Goal: Transaction & Acquisition: Purchase product/service

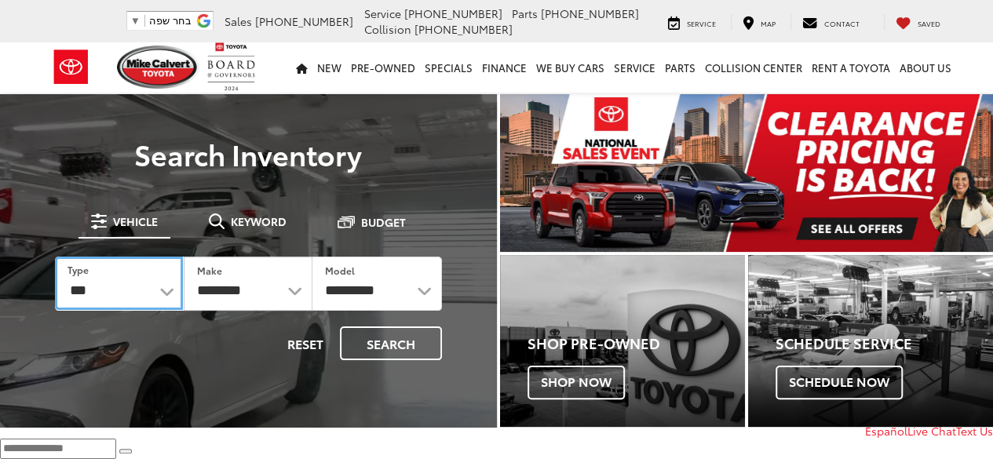
click at [155, 298] on select "*** *** **** *********" at bounding box center [119, 283] width 128 height 53
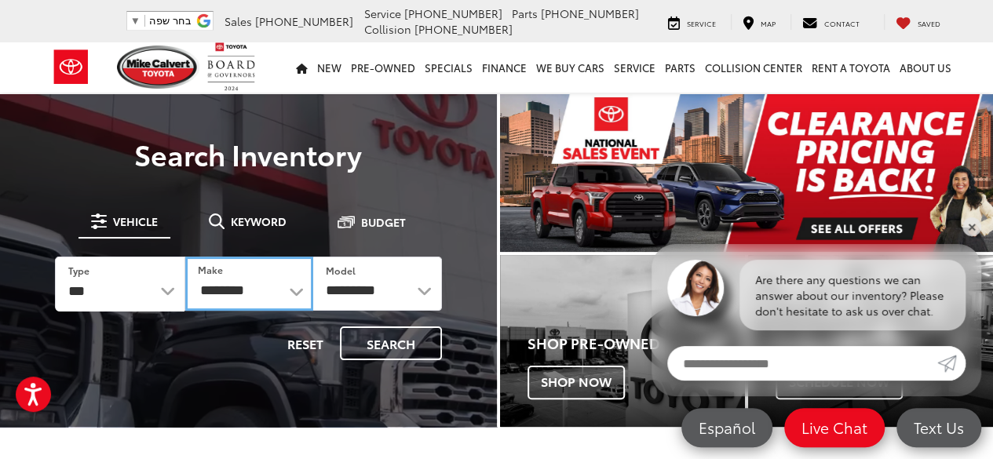
click at [250, 296] on select "**********" at bounding box center [249, 284] width 128 height 54
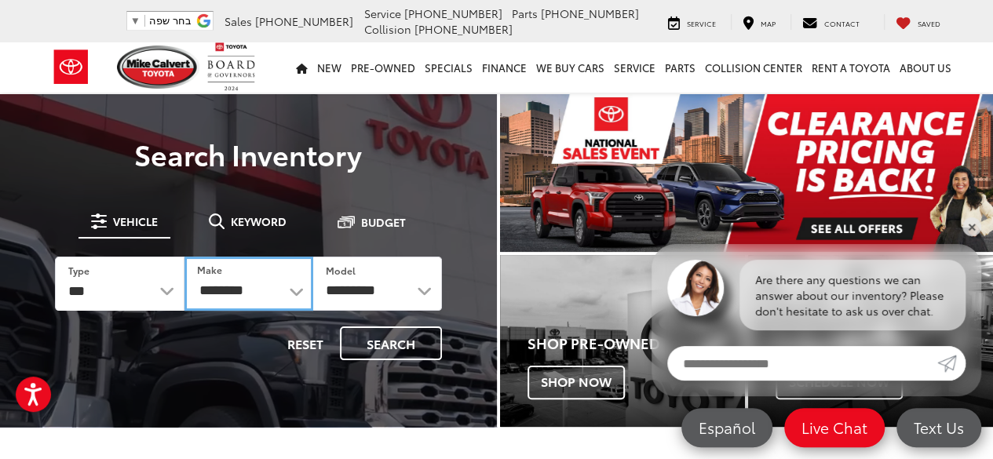
select select "******"
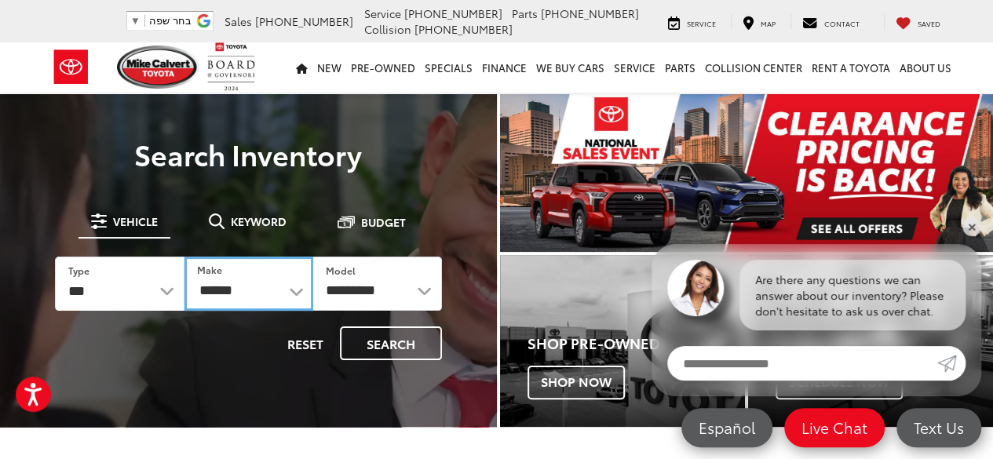
click at [184, 257] on select "**********" at bounding box center [248, 284] width 129 height 54
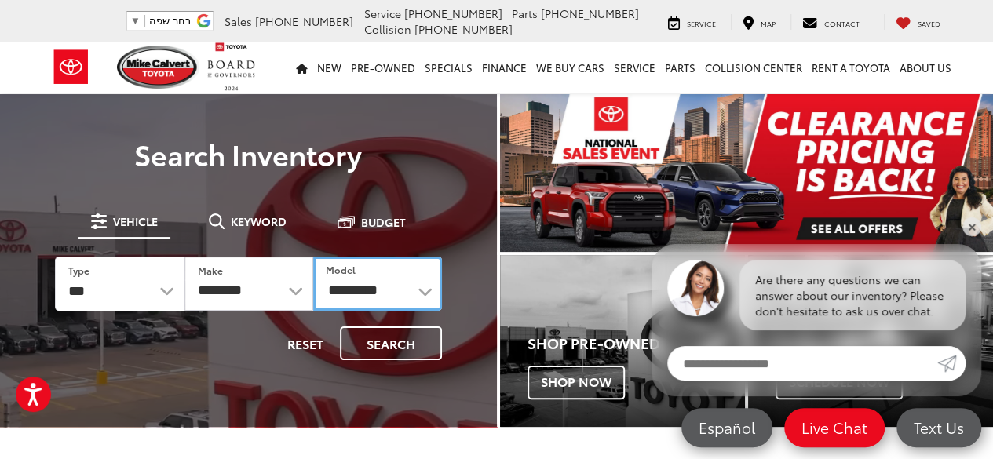
click at [364, 294] on select "**********" at bounding box center [377, 284] width 129 height 54
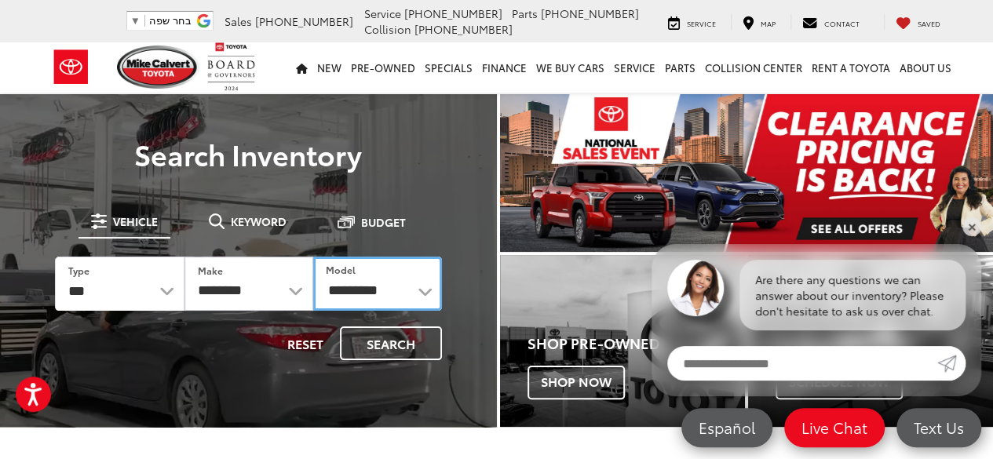
select select "****"
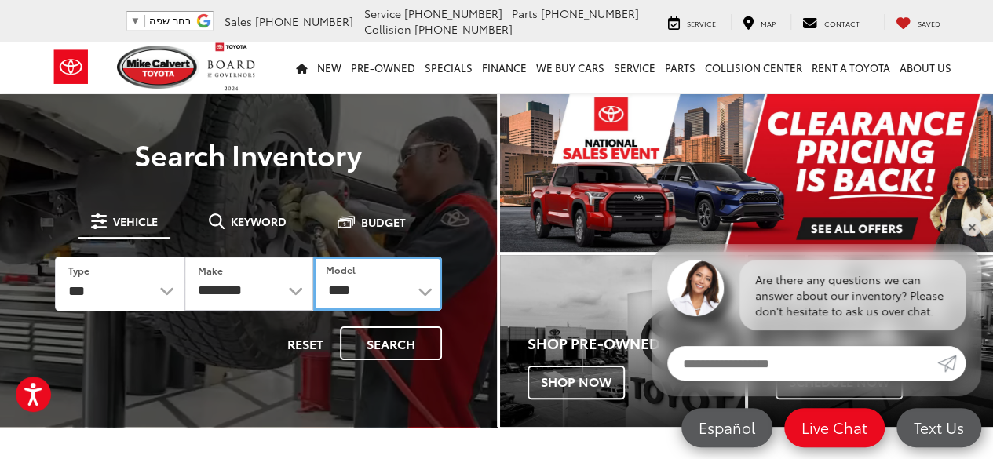
click at [313, 257] on select "**********" at bounding box center [377, 284] width 129 height 54
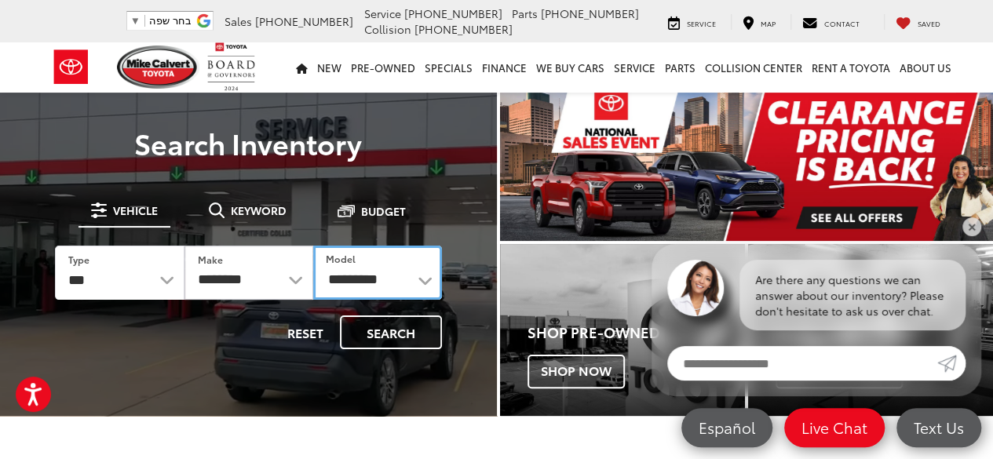
scroll to position [78, 0]
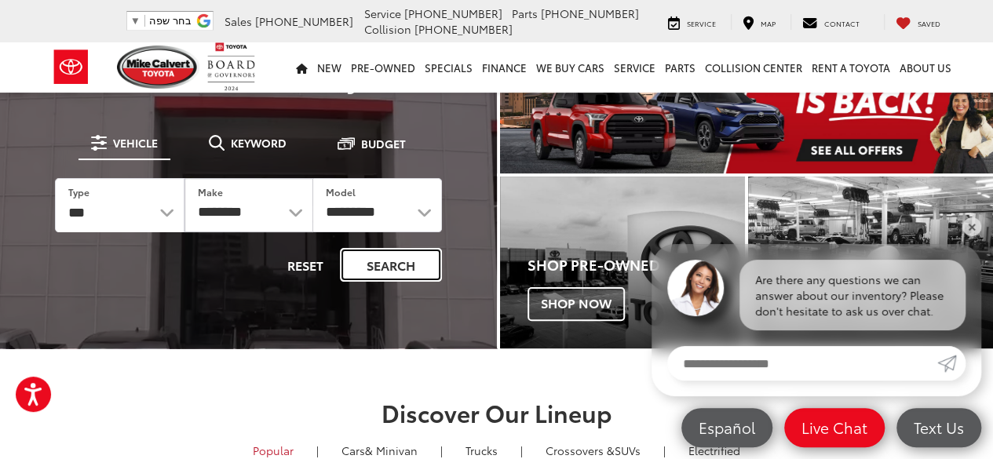
click at [374, 264] on button "Search" at bounding box center [391, 265] width 102 height 34
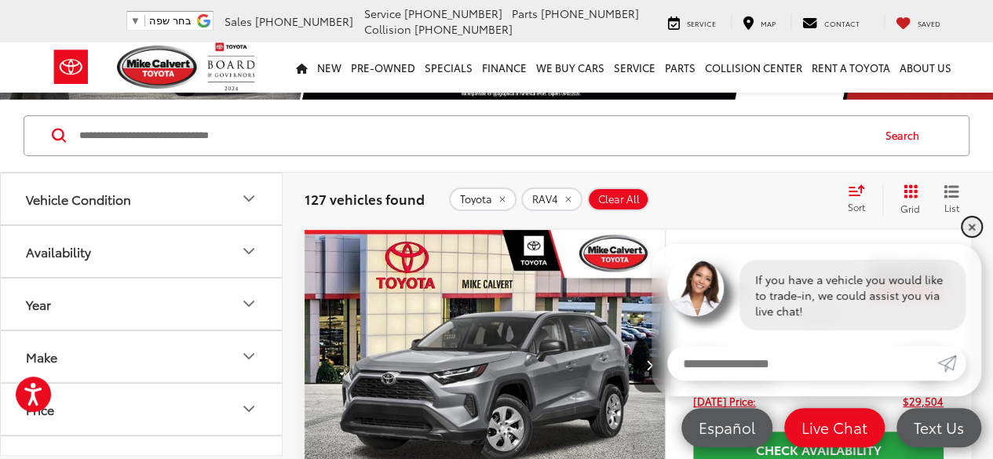
click at [975, 228] on link "✕" at bounding box center [971, 226] width 19 height 19
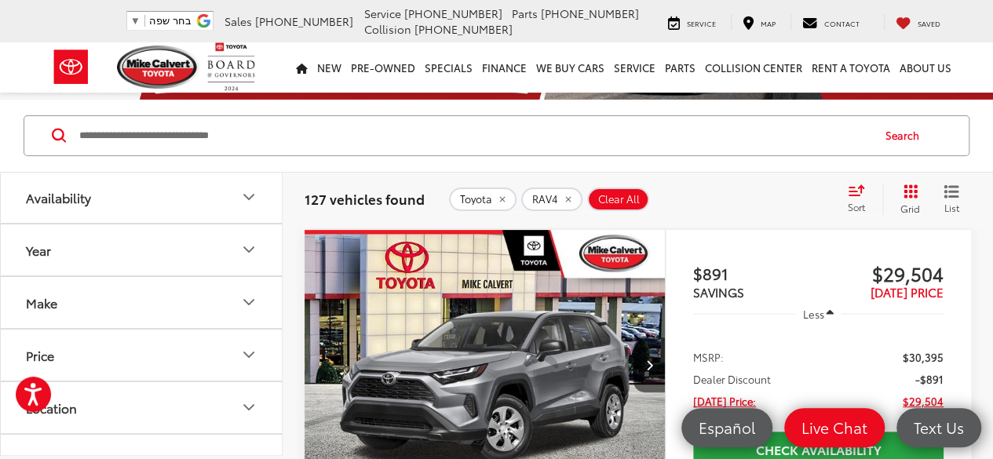
scroll to position [78, 0]
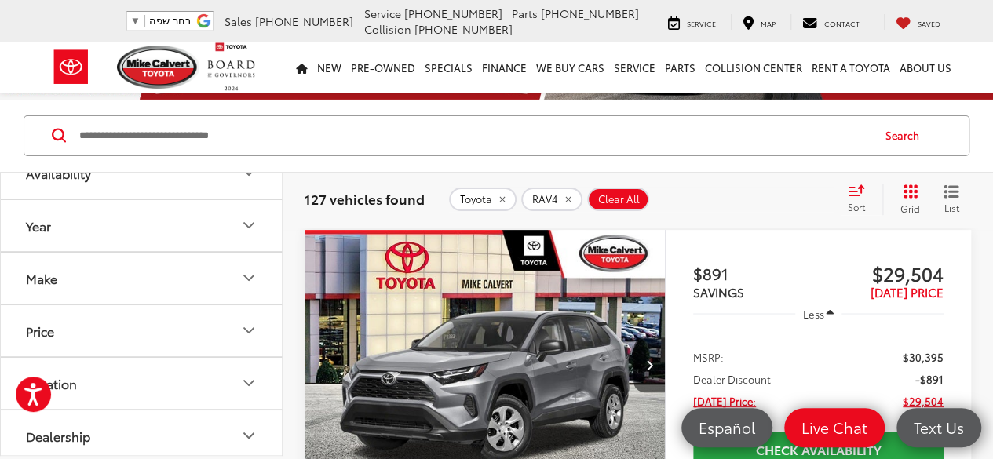
click at [247, 236] on button "Year" at bounding box center [142, 225] width 283 height 51
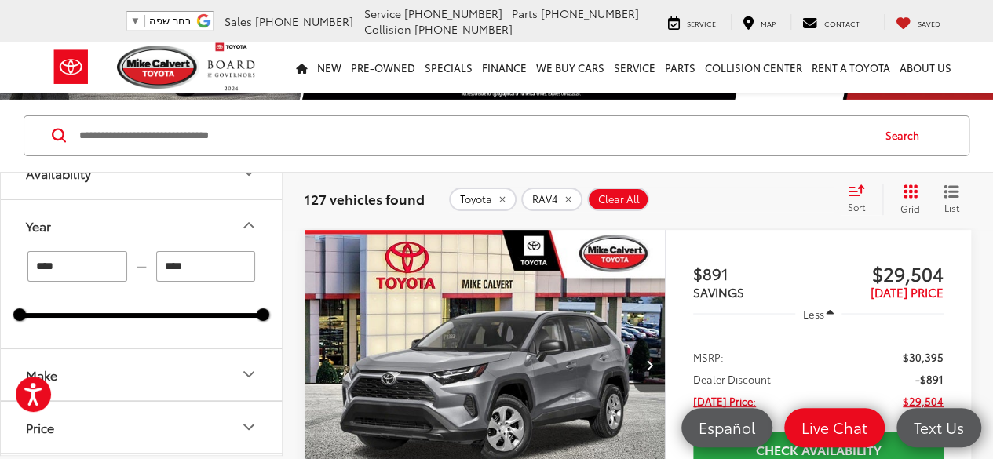
drag, startPoint x: 80, startPoint y: 269, endPoint x: 13, endPoint y: 272, distance: 67.5
click at [13, 272] on div "**** — **** 2018 2025" at bounding box center [141, 299] width 281 height 97
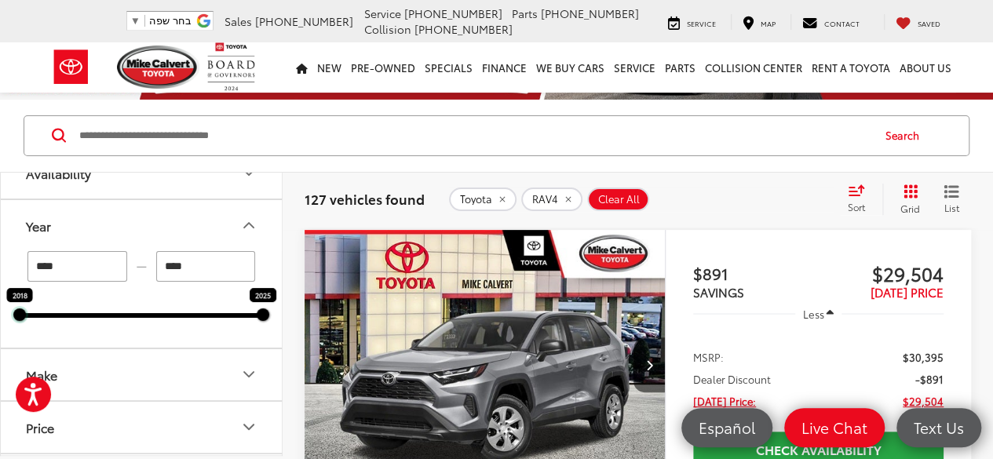
drag, startPoint x: 24, startPoint y: 315, endPoint x: 35, endPoint y: 316, distance: 11.9
click at [40, 318] on div "**** — **** 2018 2025" at bounding box center [141, 299] width 281 height 97
drag, startPoint x: 22, startPoint y: 314, endPoint x: 220, endPoint y: 315, distance: 197.8
click at [220, 315] on div "**** — **** 2024 2025" at bounding box center [141, 299] width 281 height 97
type input "****"
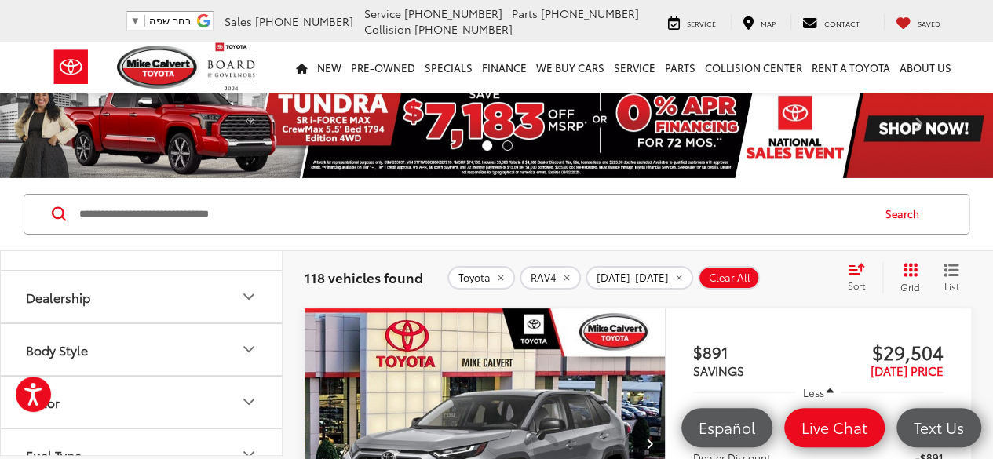
scroll to position [471, 0]
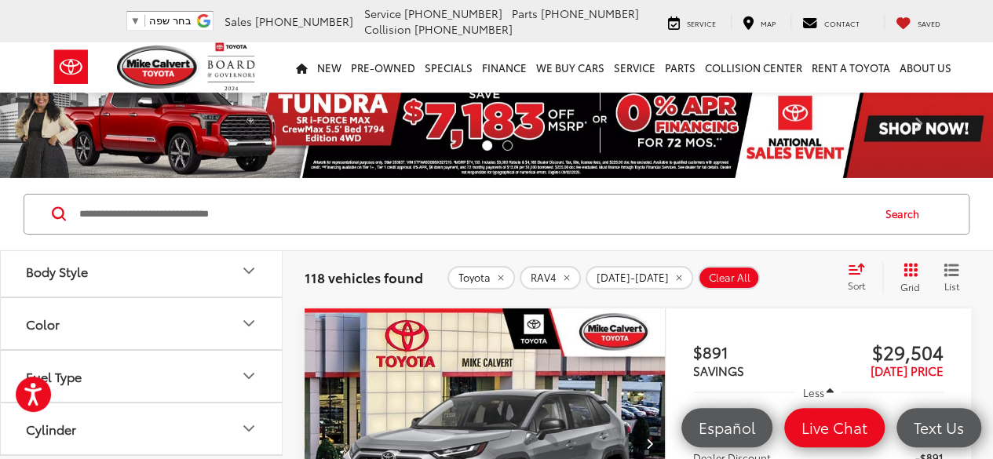
click at [256, 261] on icon "Body Style" at bounding box center [248, 270] width 19 height 19
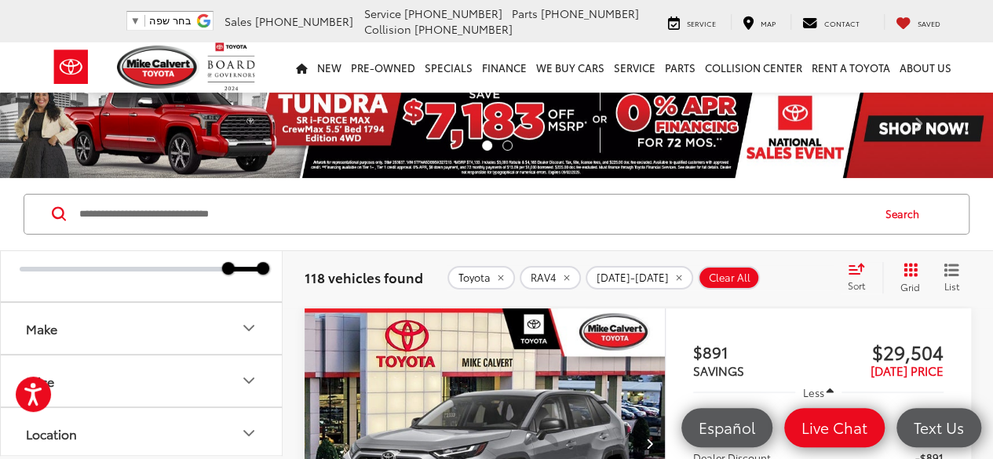
scroll to position [392, 0]
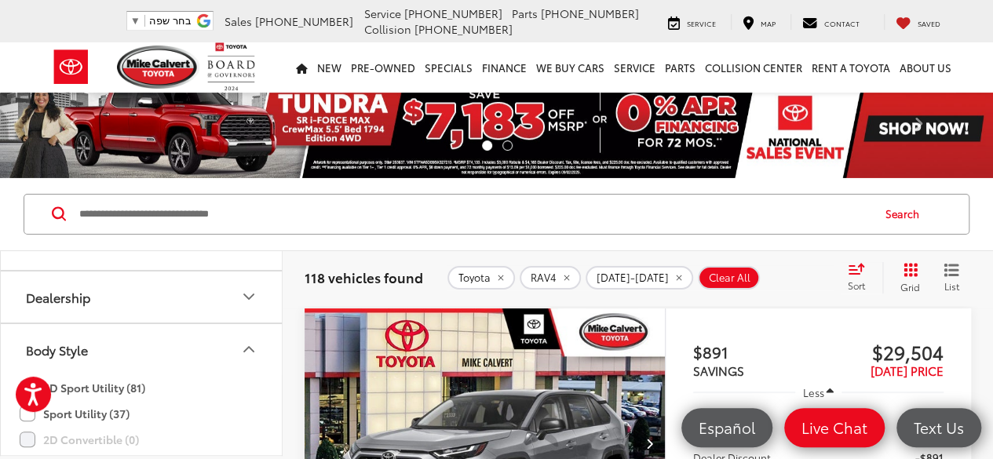
click at [258, 348] on button "Body Style" at bounding box center [142, 349] width 283 height 51
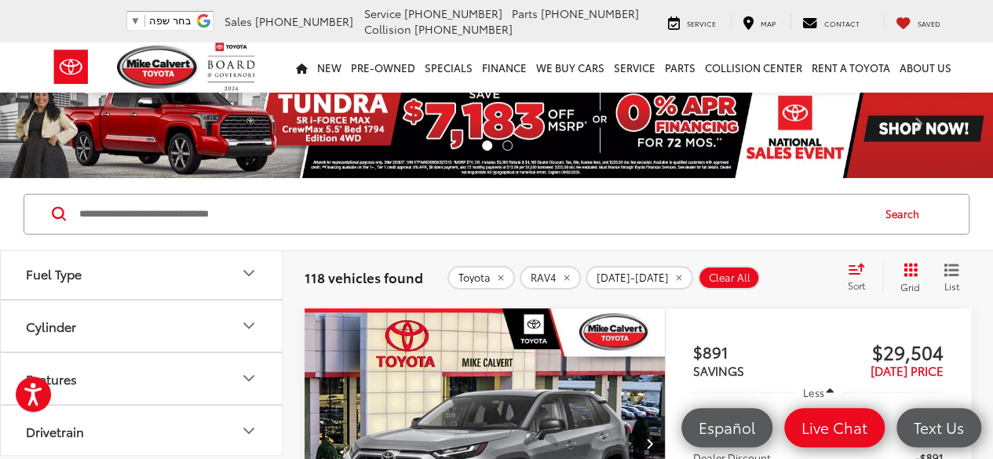
scroll to position [549, 0]
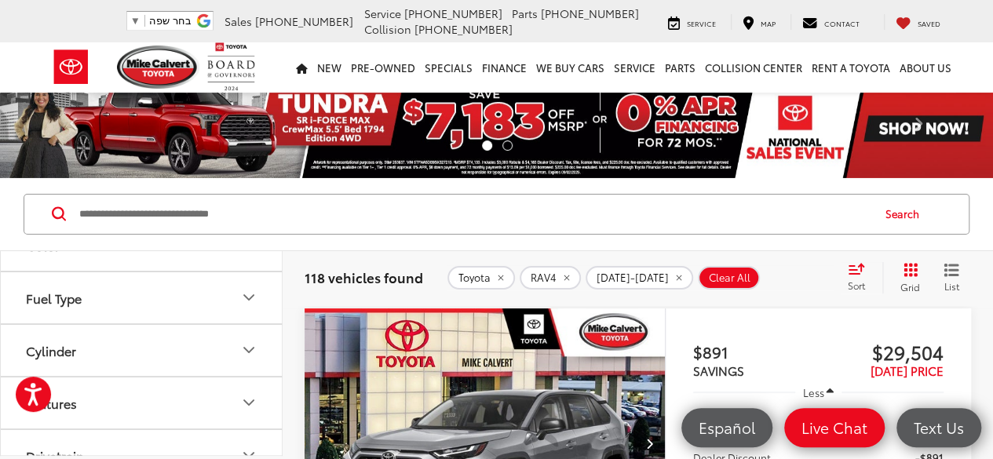
click at [247, 296] on icon "Fuel Type" at bounding box center [248, 297] width 19 height 19
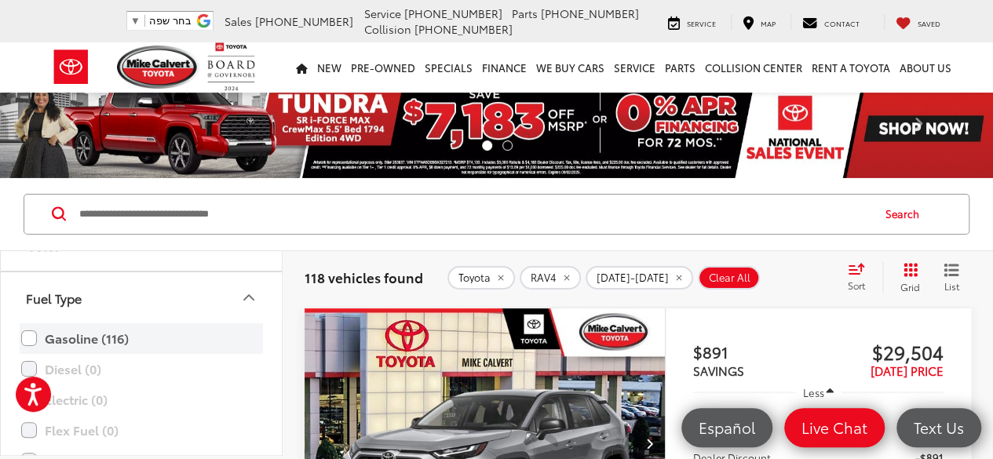
click at [93, 329] on label "Gasoline (116)" at bounding box center [141, 338] width 240 height 27
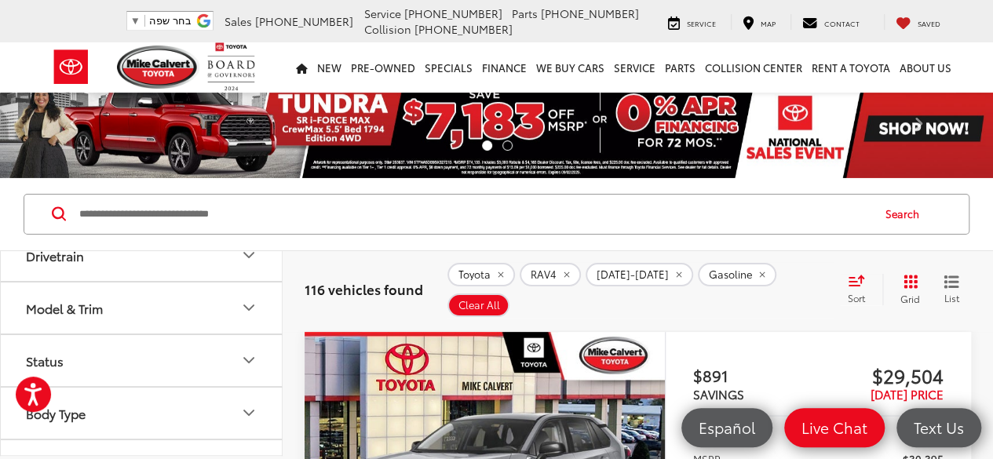
scroll to position [942, 0]
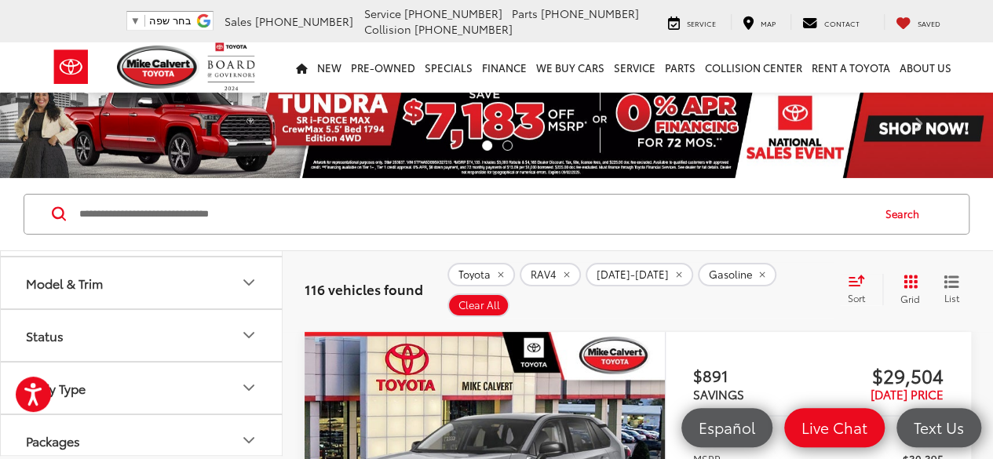
click at [250, 273] on icon "Model & Trim" at bounding box center [248, 282] width 19 height 19
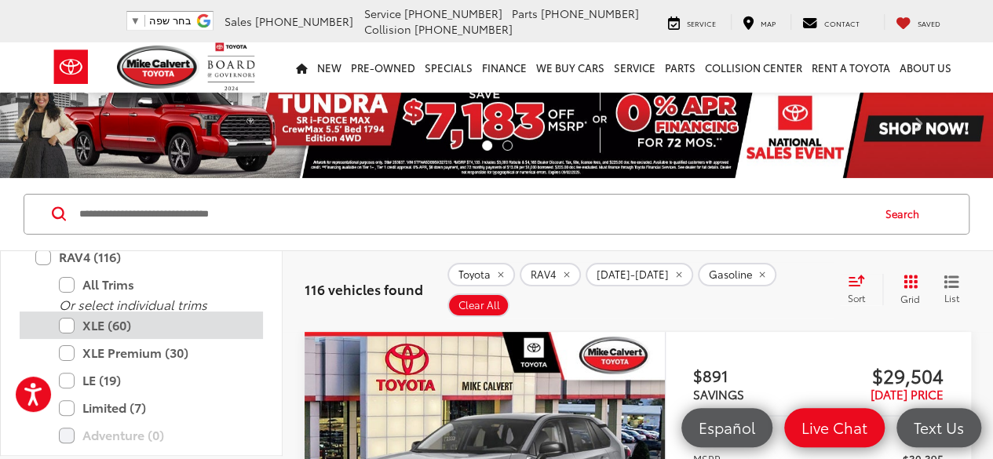
scroll to position [1334, 0]
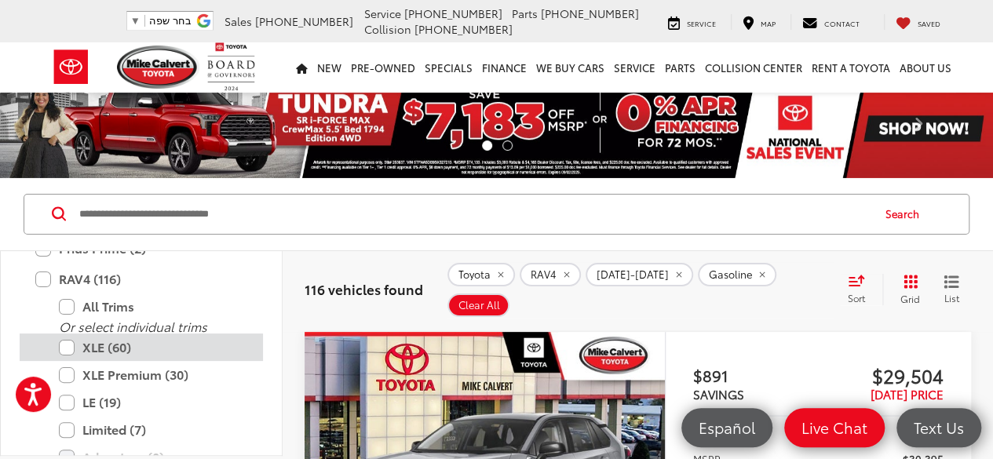
click at [69, 341] on label "XLE (60)" at bounding box center [153, 347] width 188 height 27
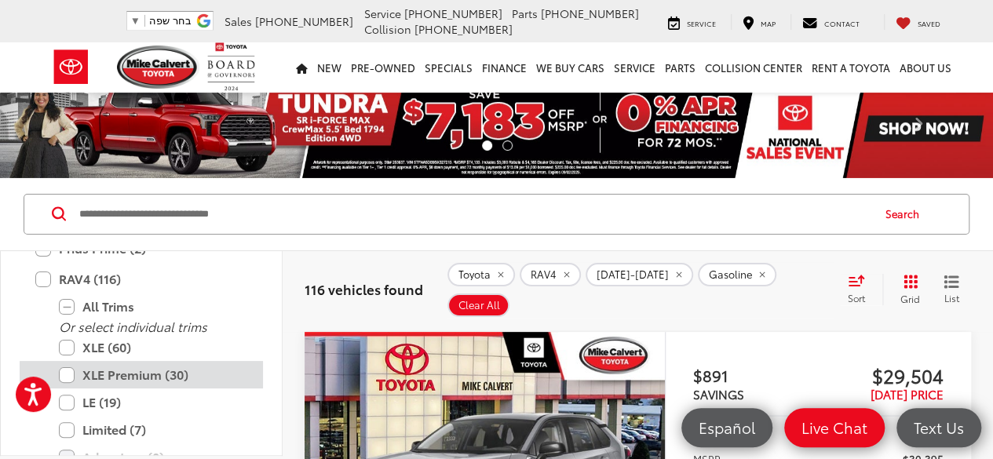
click at [69, 366] on label "XLE Premium (30)" at bounding box center [153, 374] width 188 height 27
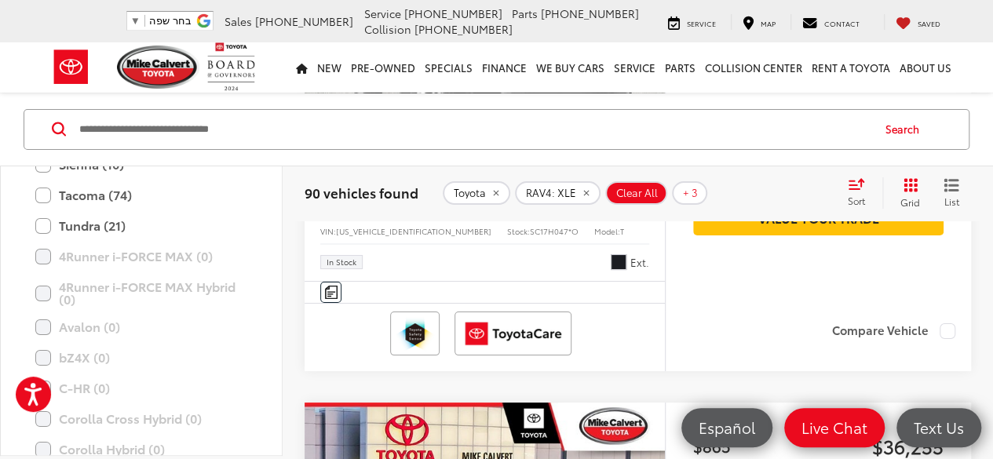
scroll to position [2825, 0]
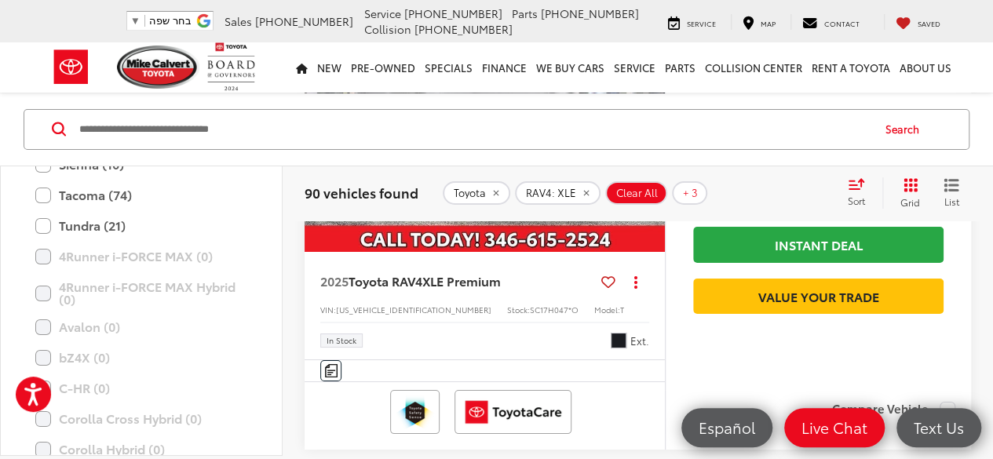
click at [513, 253] on img "2025 Toyota RAV4 XLE Premium 0" at bounding box center [485, 117] width 363 height 272
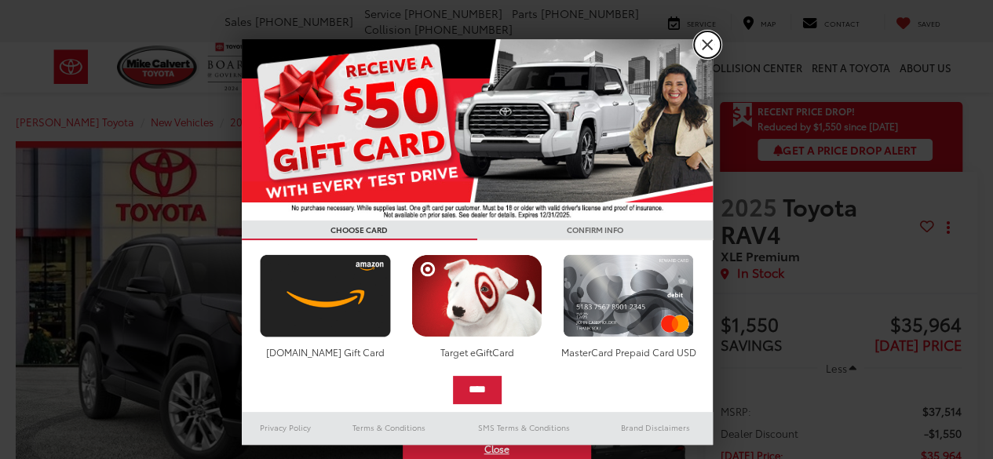
click at [709, 42] on link "X" at bounding box center [707, 44] width 27 height 27
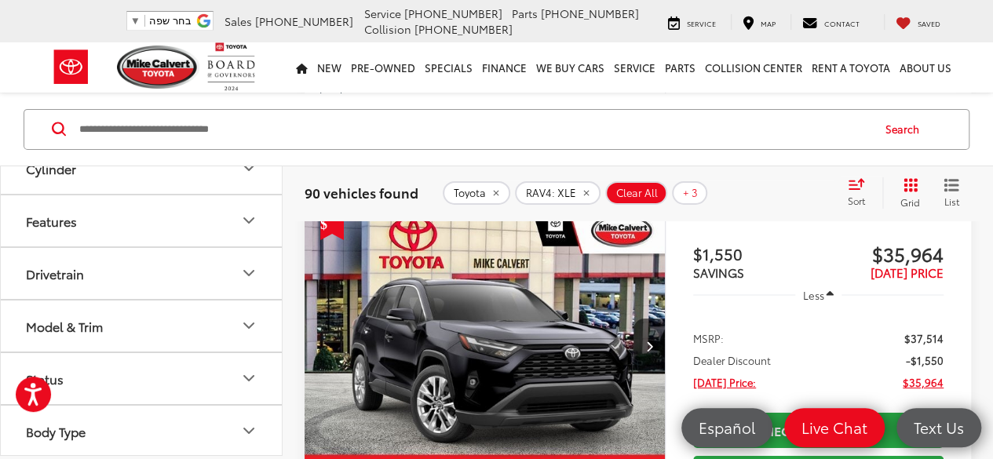
scroll to position [628, 0]
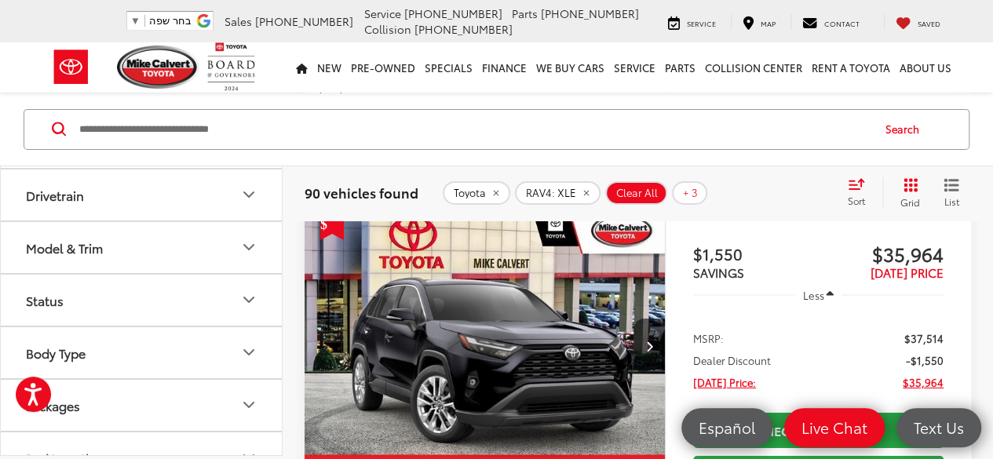
click at [234, 238] on button "Model & Trim" at bounding box center [142, 246] width 283 height 51
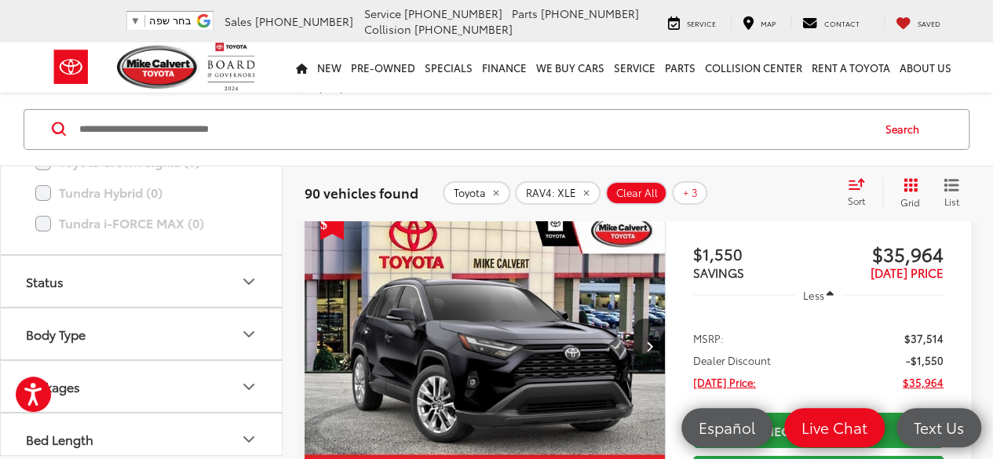
scroll to position [2675, 0]
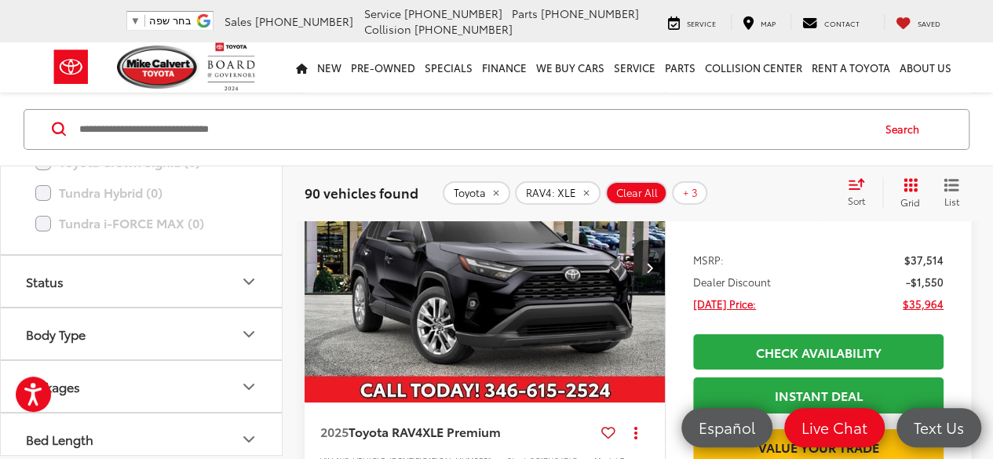
click at [211, 324] on button "Body Type" at bounding box center [142, 333] width 283 height 51
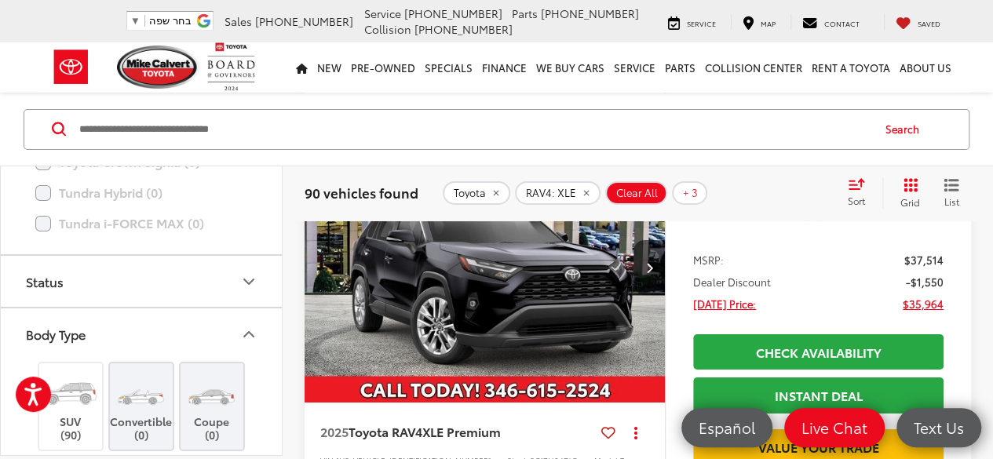
scroll to position [1932, 0]
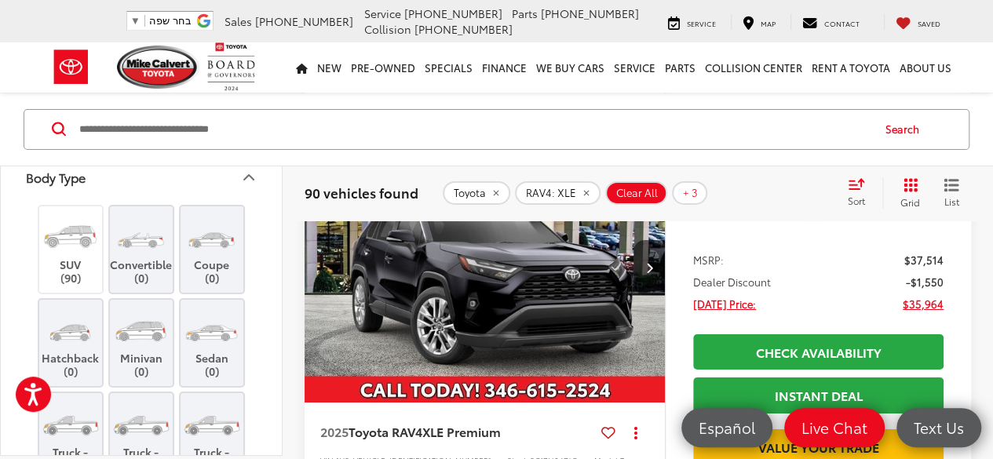
click at [235, 175] on button "Body Type" at bounding box center [142, 176] width 283 height 51
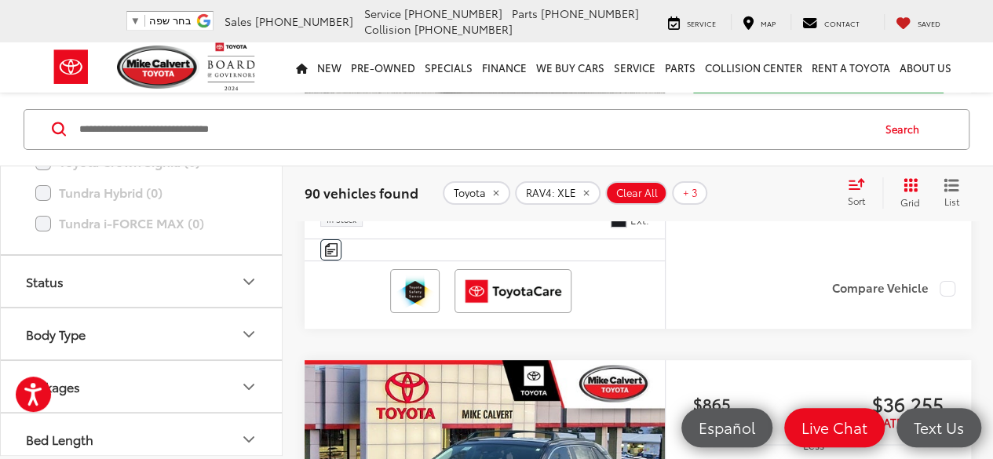
scroll to position [2988, 0]
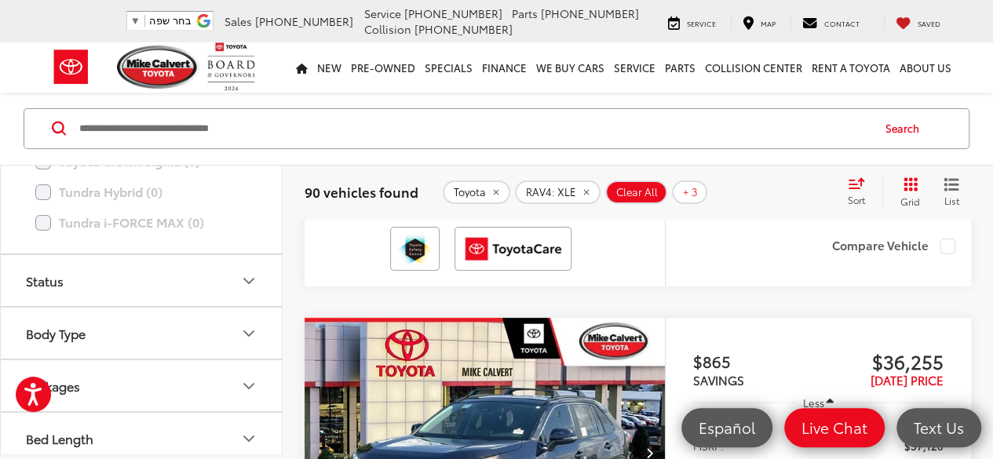
click at [238, 373] on button "Packages" at bounding box center [142, 386] width 283 height 51
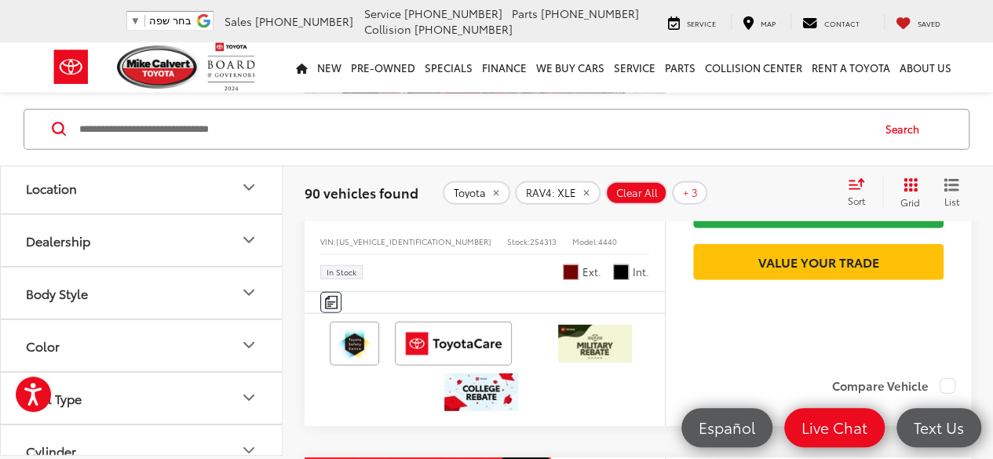
scroll to position [262, 0]
click at [239, 354] on button "Color" at bounding box center [142, 349] width 283 height 51
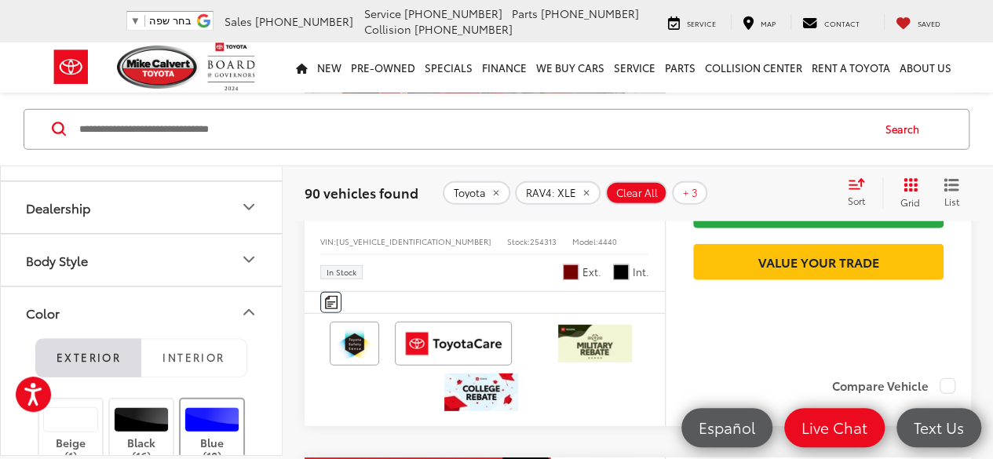
scroll to position [419, 0]
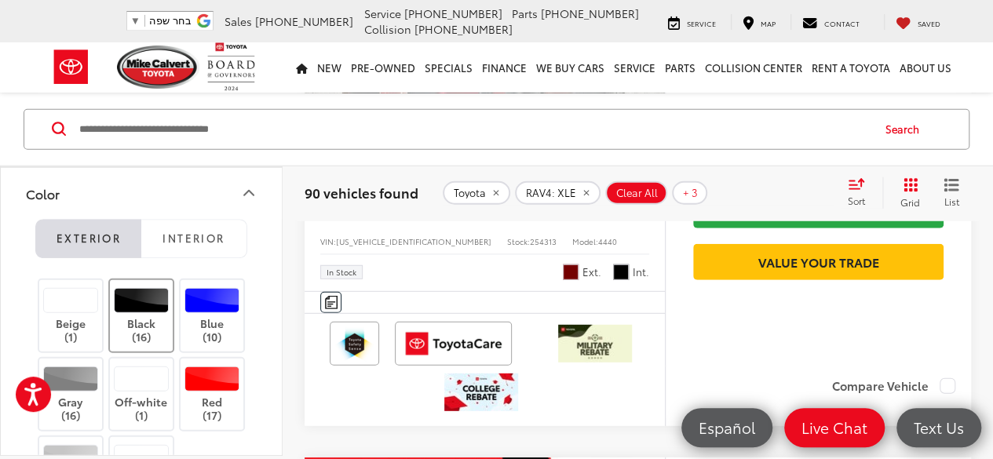
click at [128, 313] on label "Black (16)" at bounding box center [142, 316] width 64 height 56
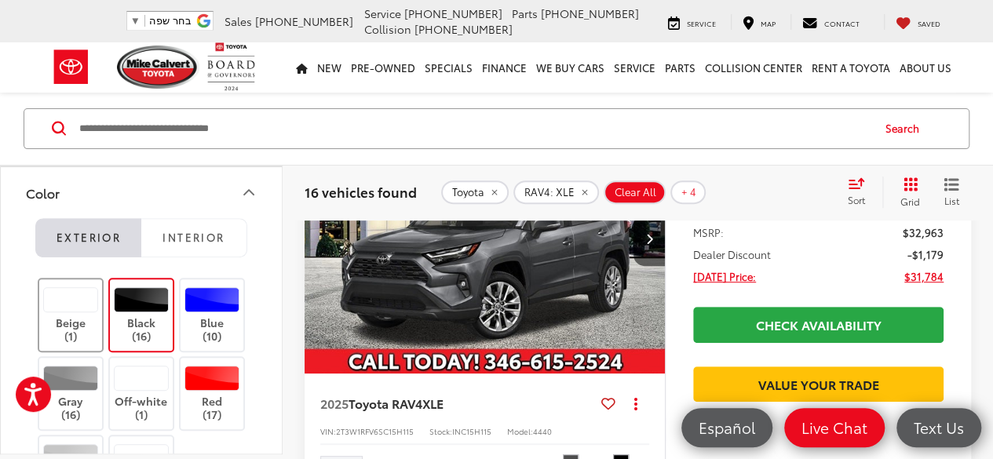
scroll to position [85, 0]
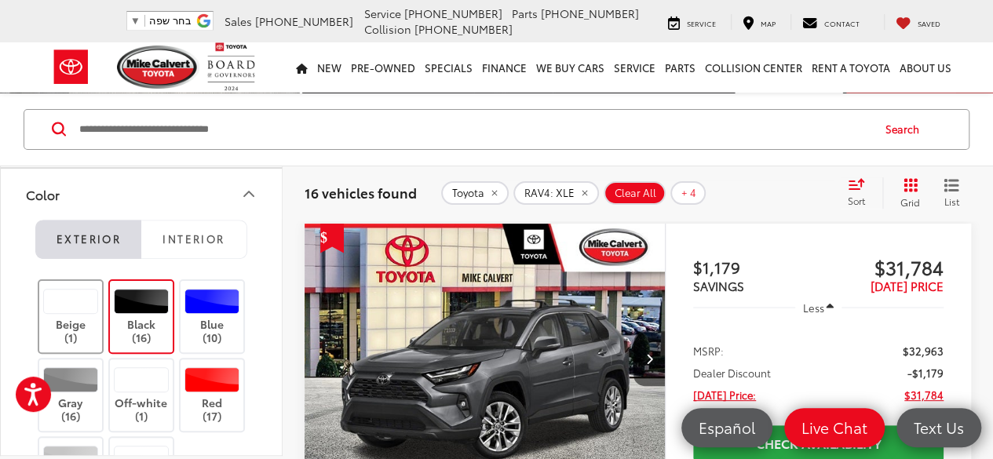
click at [74, 311] on label "Beige (1)" at bounding box center [71, 317] width 64 height 56
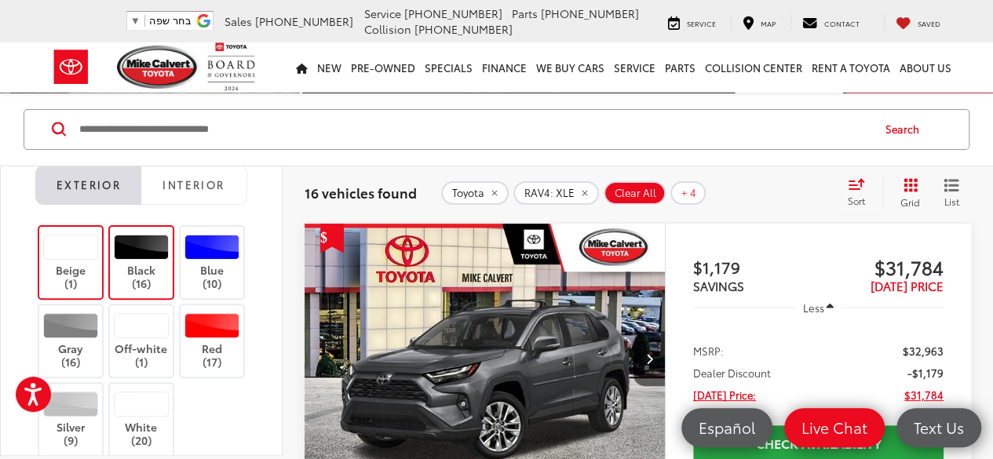
scroll to position [498, 0]
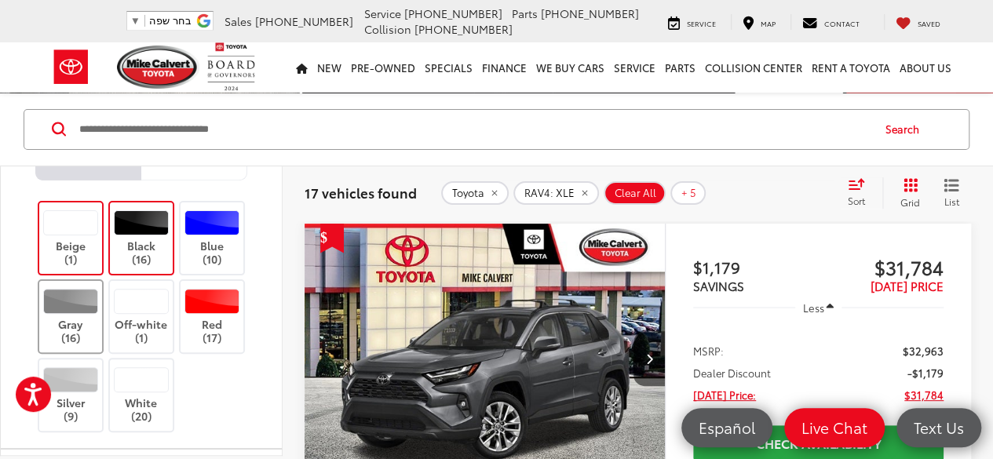
click at [76, 308] on label "Gray (16)" at bounding box center [71, 317] width 64 height 56
click at [151, 307] on div at bounding box center [142, 301] width 56 height 25
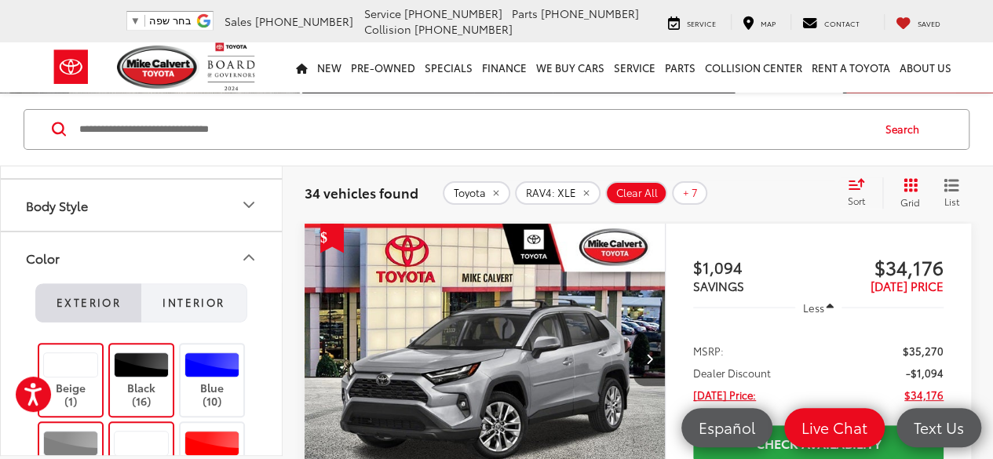
scroll to position [341, 0]
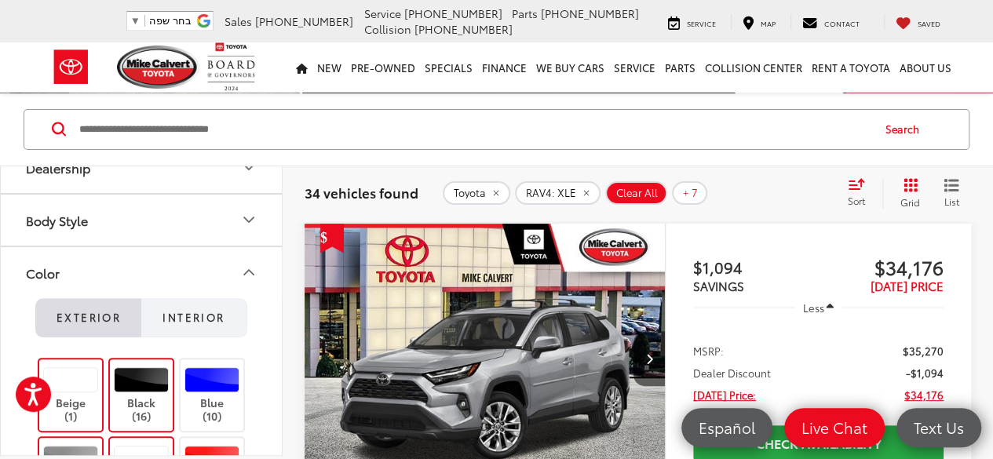
click at [190, 317] on span "Interior" at bounding box center [193, 317] width 62 height 14
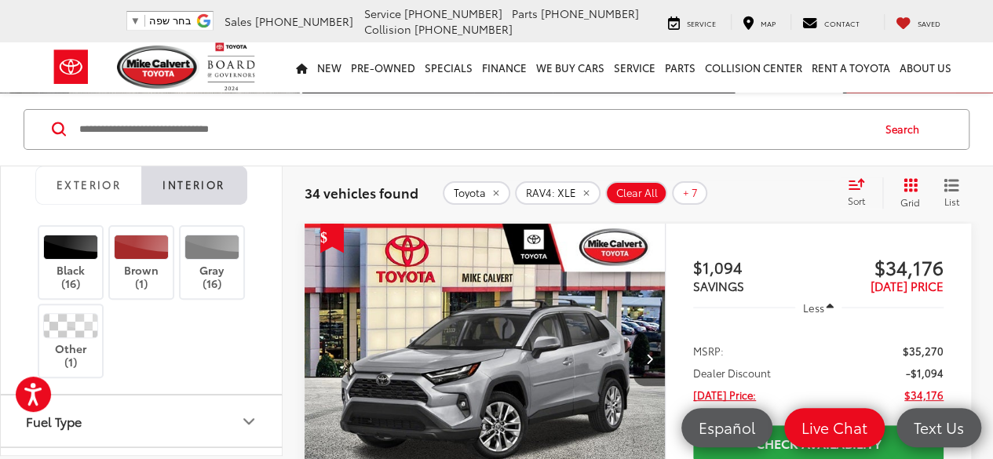
scroll to position [498, 0]
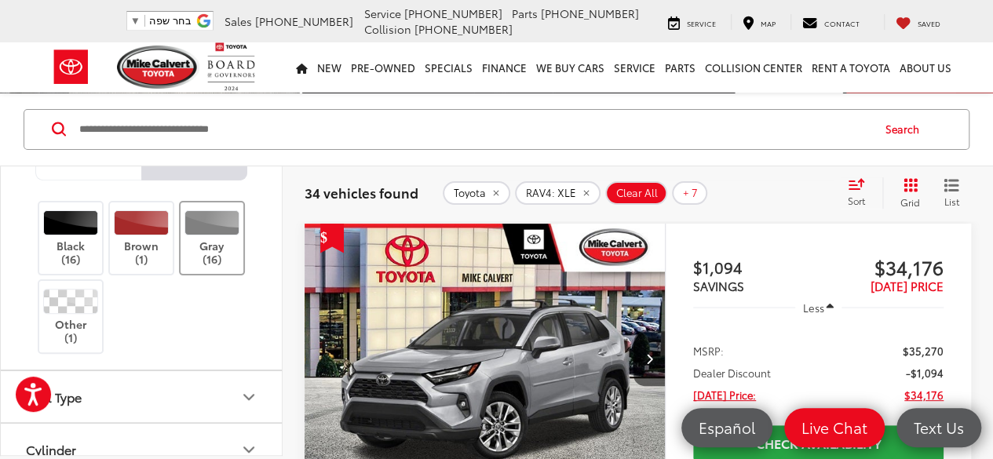
click at [221, 252] on label "Gray (16)" at bounding box center [213, 238] width 64 height 56
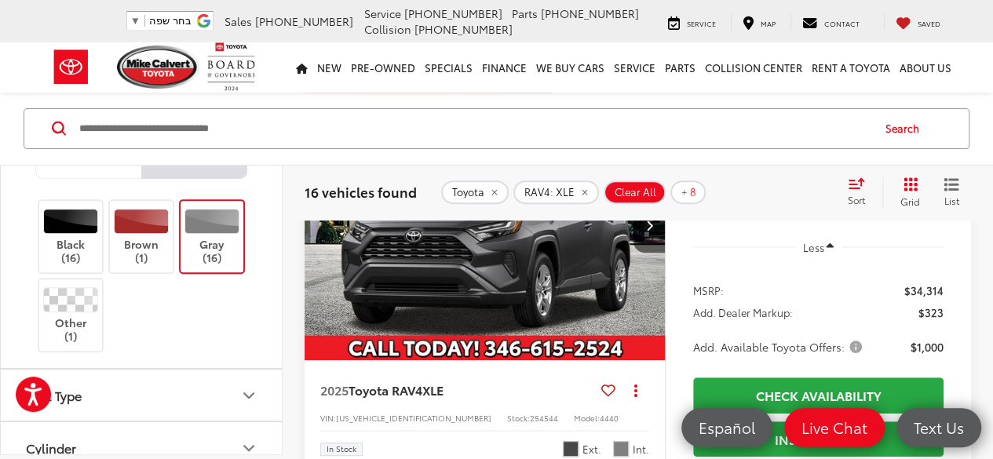
scroll to position [242, 0]
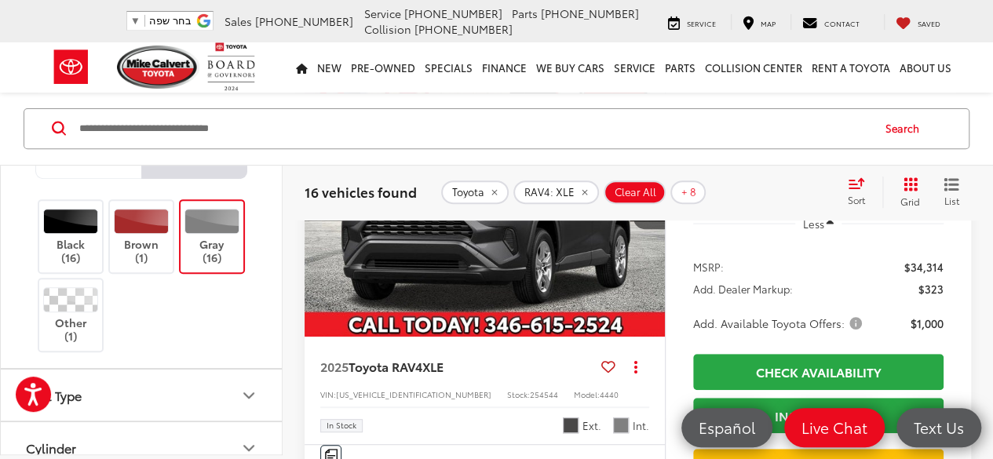
click at [537, 282] on img "2025 Toyota RAV4 XLE 0" at bounding box center [485, 203] width 363 height 272
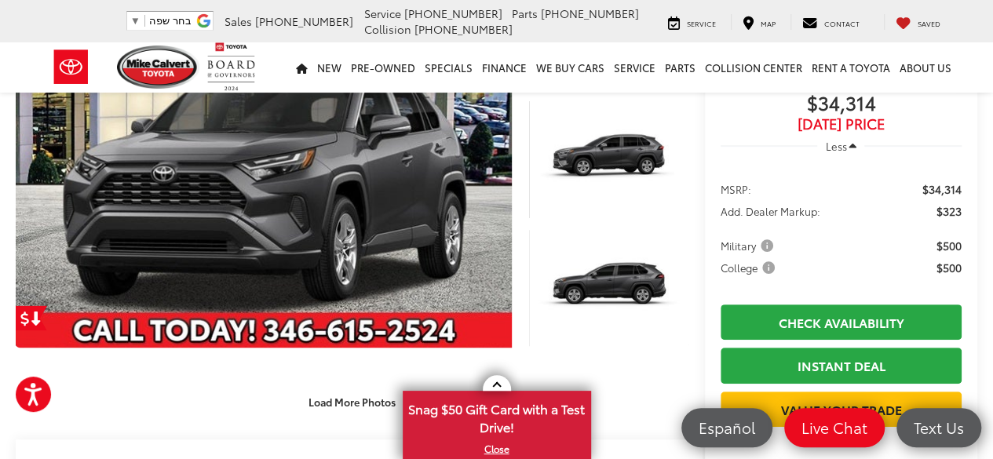
scroll to position [235, 0]
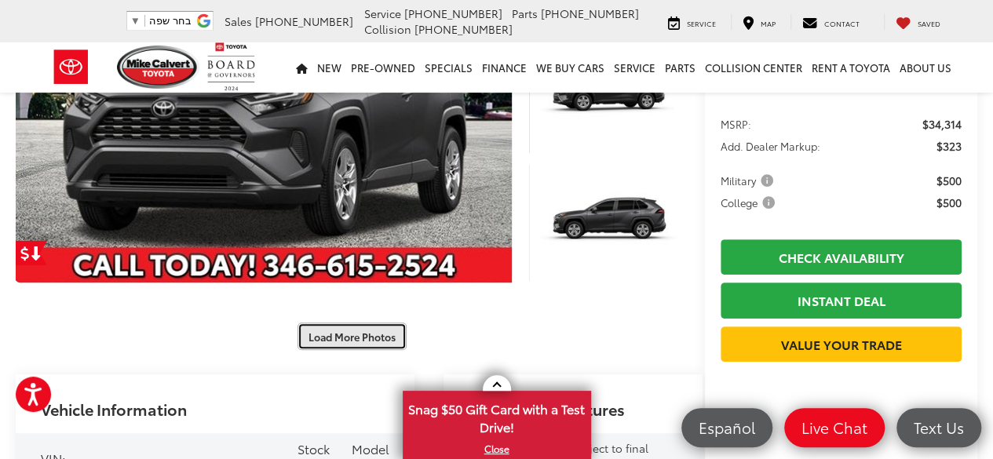
click at [366, 329] on button "Load More Photos" at bounding box center [351, 336] width 109 height 27
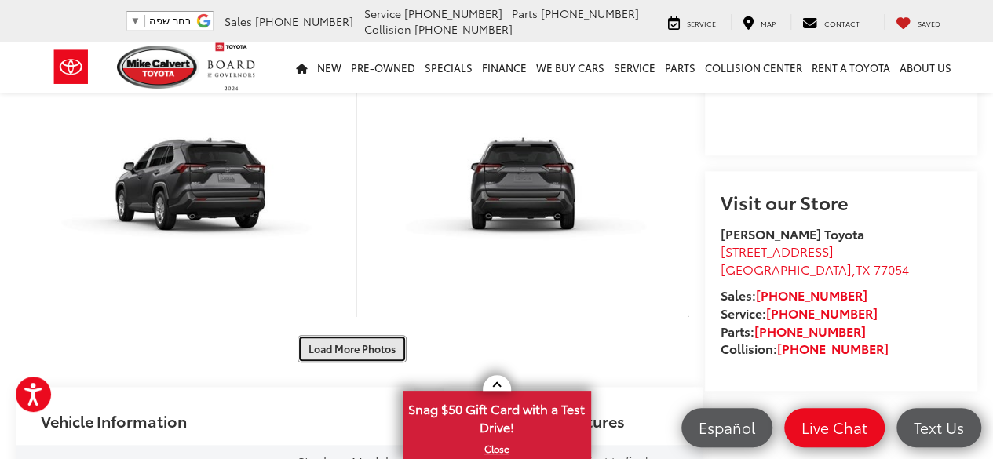
scroll to position [704, 0]
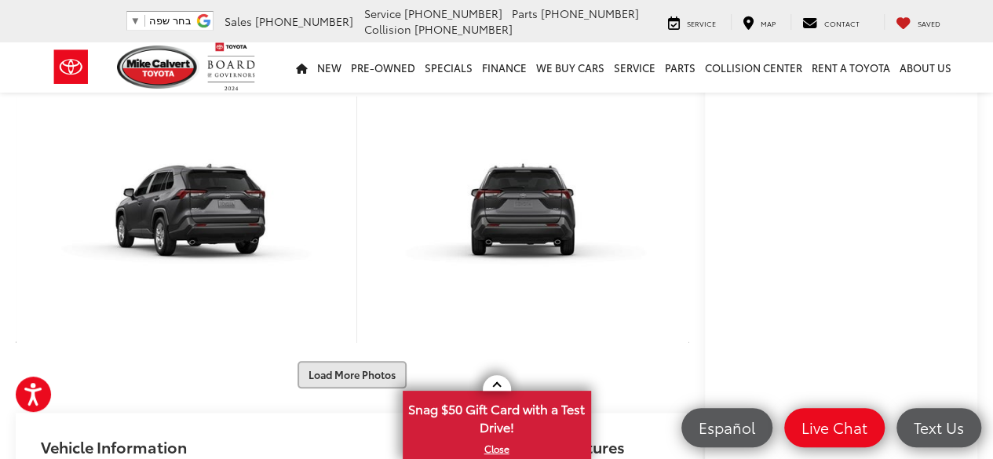
click at [343, 361] on button "Load More Photos" at bounding box center [351, 374] width 109 height 27
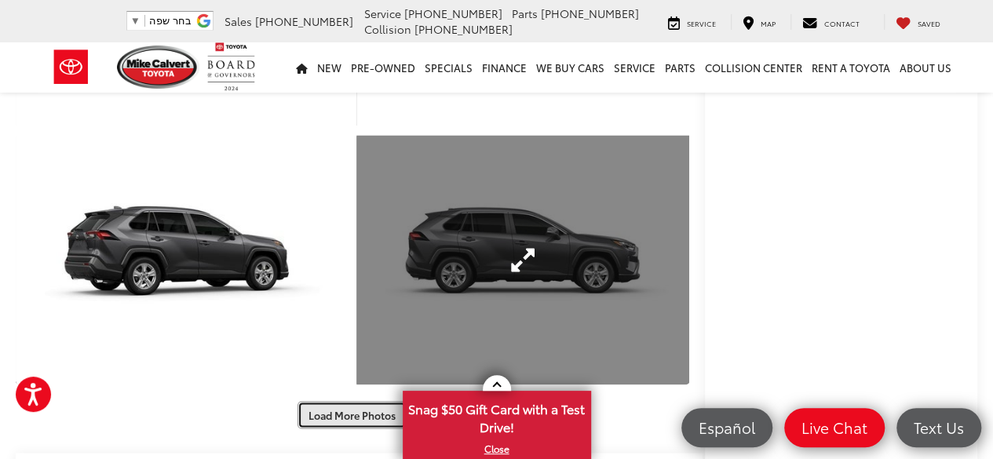
scroll to position [1253, 0]
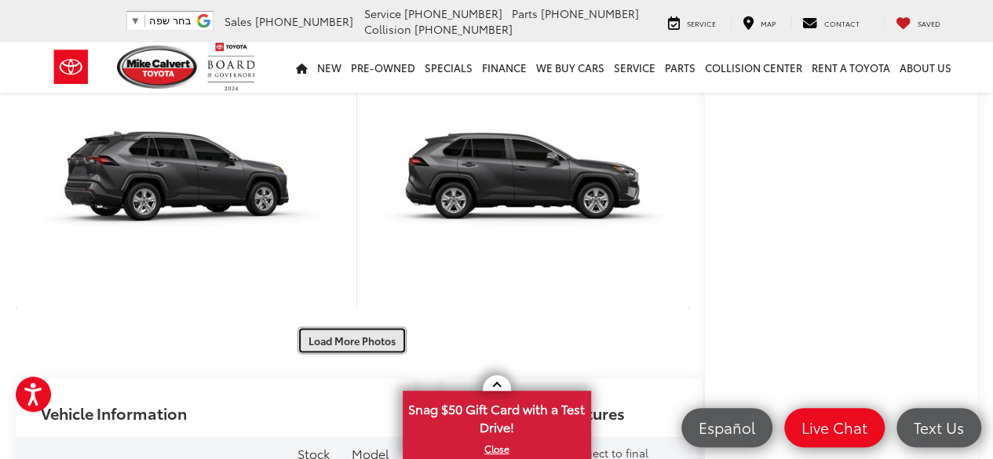
click at [361, 326] on button "Load More Photos" at bounding box center [351, 339] width 109 height 27
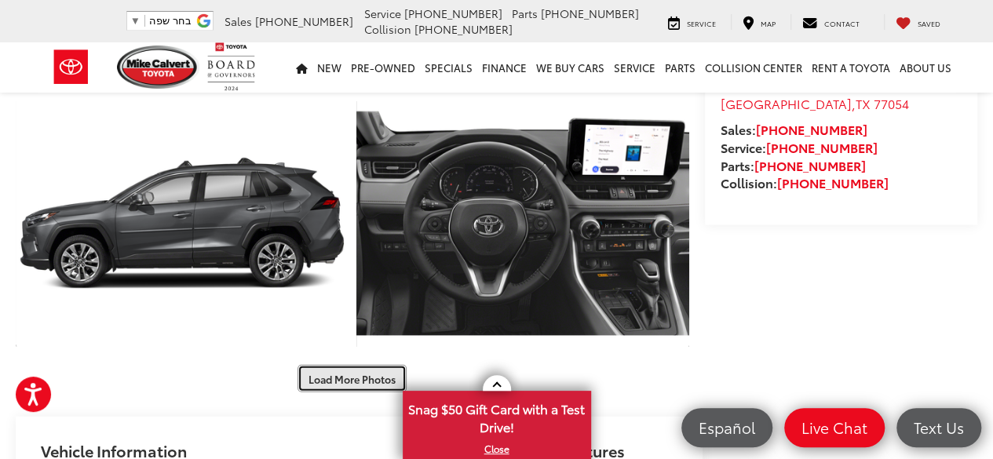
scroll to position [1803, 0]
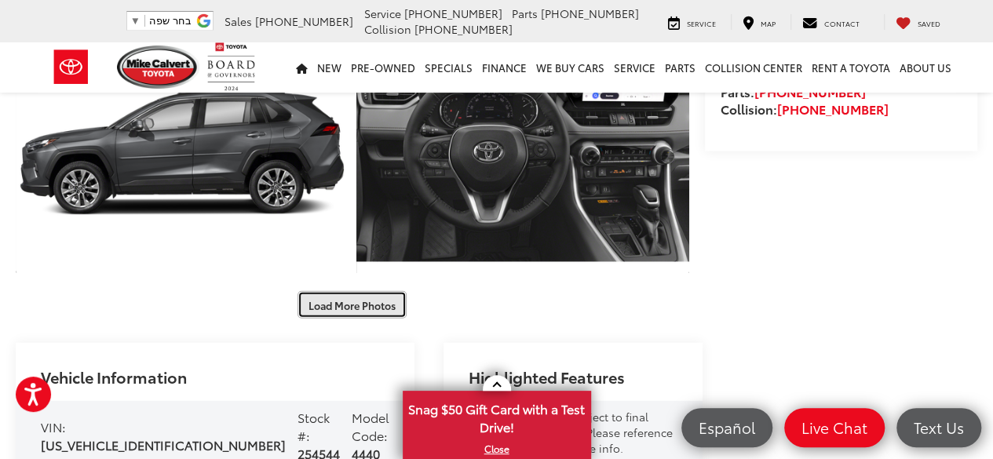
click at [354, 291] on button "Load More Photos" at bounding box center [351, 304] width 109 height 27
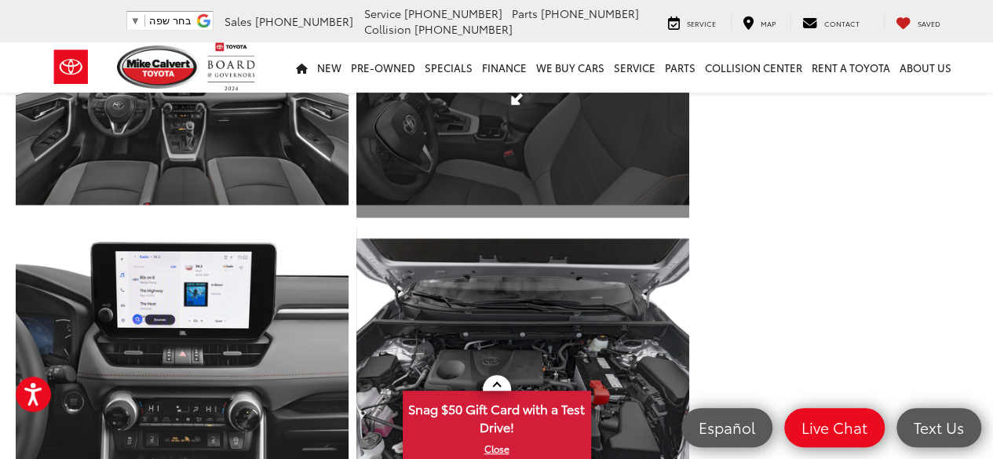
scroll to position [2195, 0]
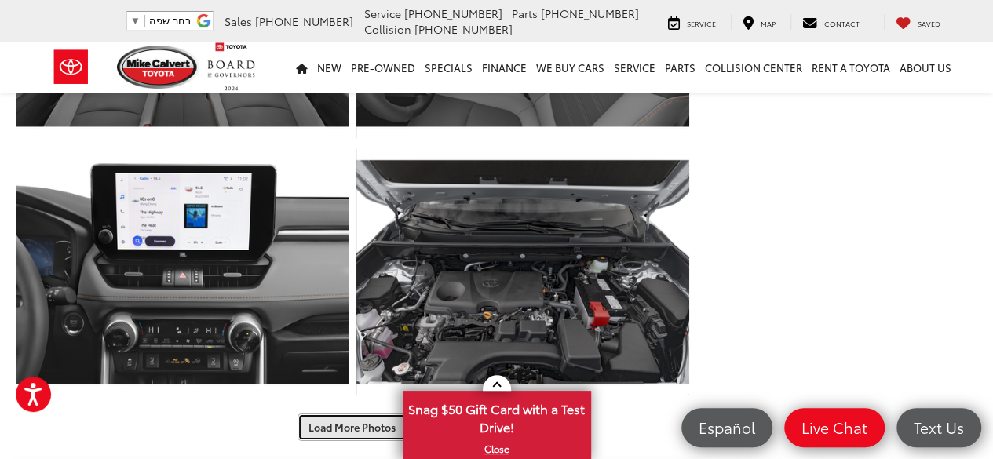
click at [331, 414] on button "Load More Photos" at bounding box center [351, 427] width 109 height 27
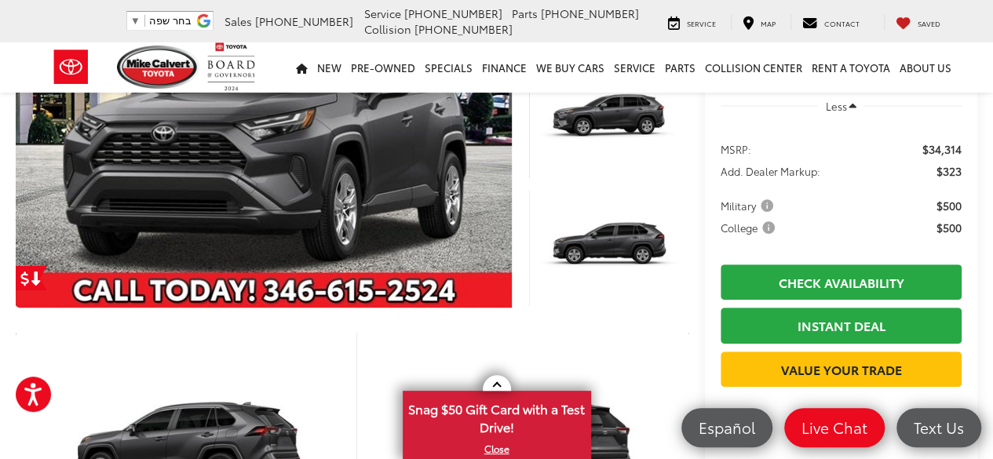
scroll to position [235, 0]
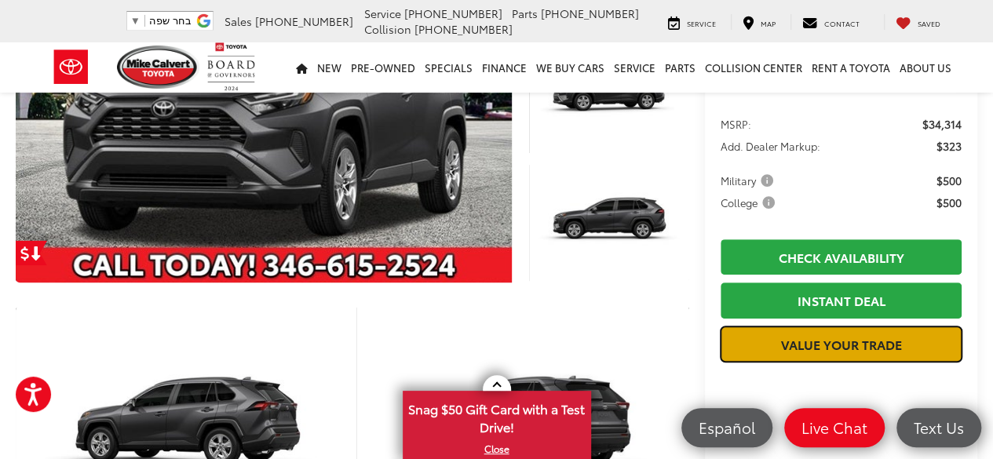
click at [831, 326] on link "Value Your Trade" at bounding box center [840, 343] width 241 height 35
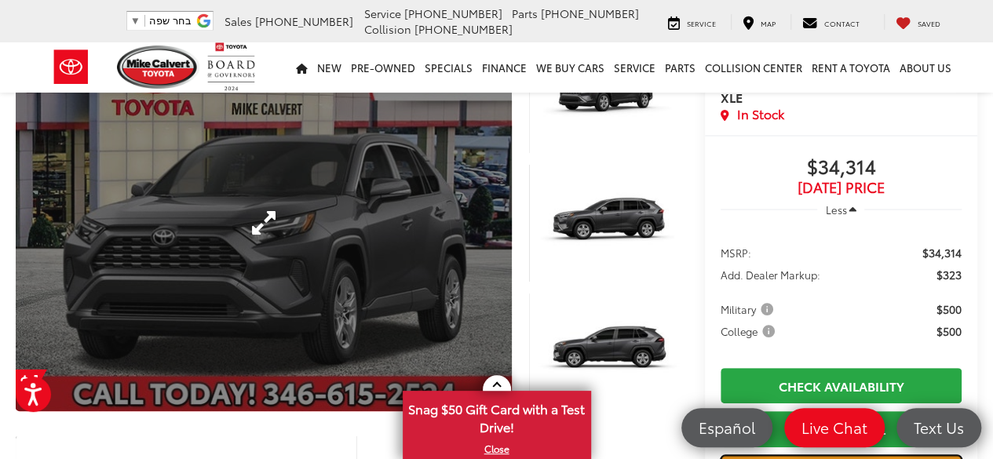
scroll to position [0, 0]
